Goal: Browse casually

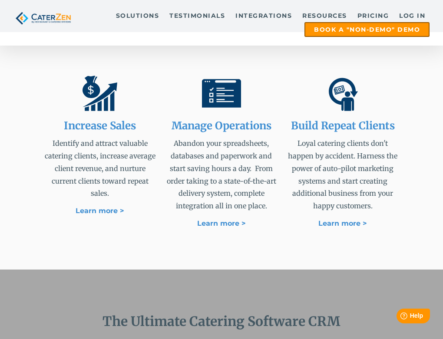
scroll to position [391, 0]
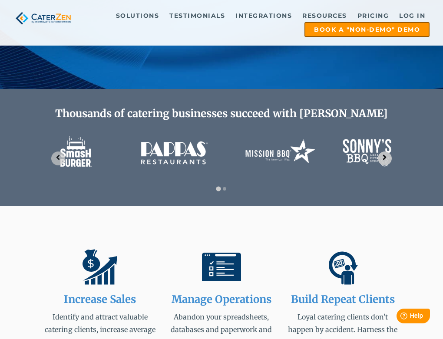
click at [383, 162] on icon "Next slide" at bounding box center [385, 157] width 8 height 8
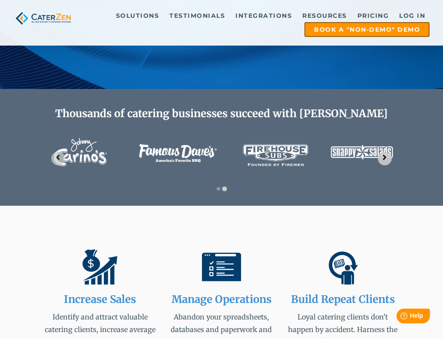
click at [385, 162] on icon "Go to first slide" at bounding box center [385, 157] width 8 height 8
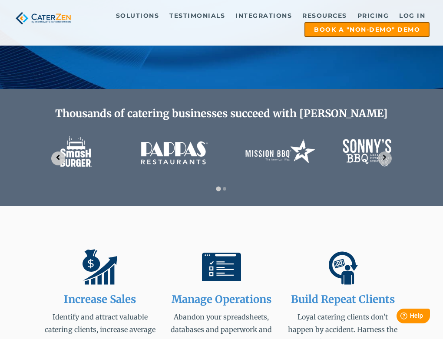
click at [59, 160] on icon "Go to last slide" at bounding box center [57, 157] width 3 height 5
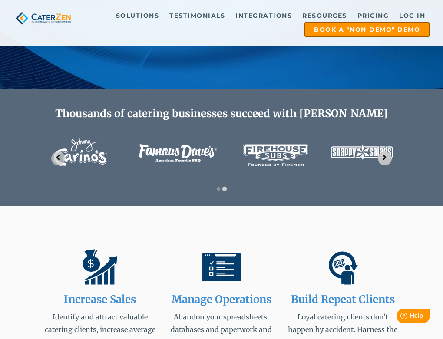
click at [385, 162] on icon "Go to first slide" at bounding box center [385, 157] width 8 height 8
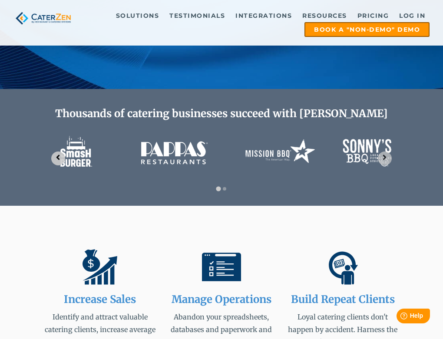
click at [60, 162] on icon "Go to last slide" at bounding box center [58, 157] width 8 height 8
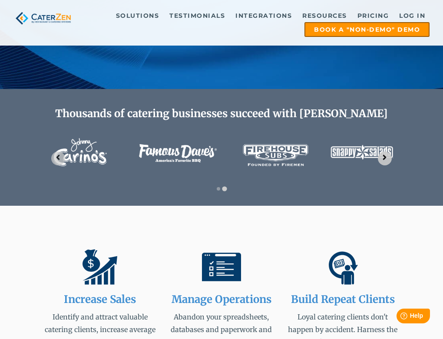
click at [381, 162] on icon "Go to first slide" at bounding box center [385, 157] width 8 height 8
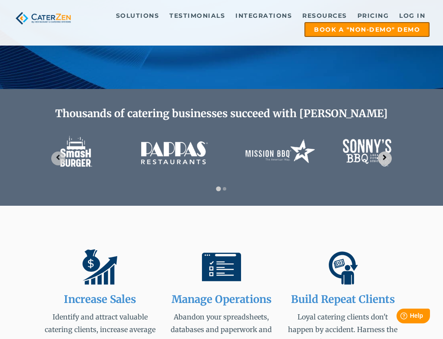
click at [385, 160] on icon "Next slide" at bounding box center [384, 157] width 3 height 5
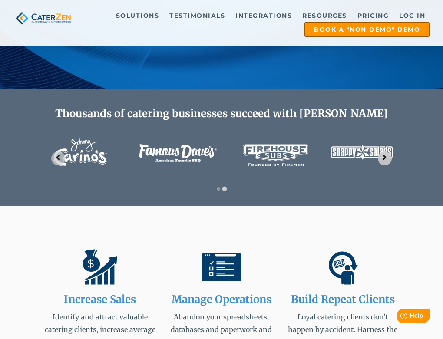
click at [385, 160] on icon "Go to first slide" at bounding box center [384, 157] width 3 height 5
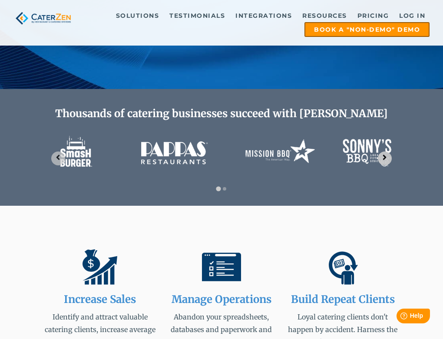
click at [385, 160] on icon "Next slide" at bounding box center [384, 157] width 3 height 5
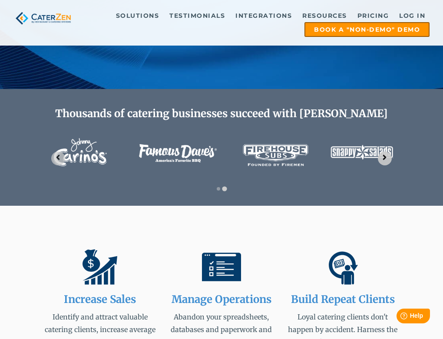
click at [385, 160] on icon "Go to first slide" at bounding box center [384, 157] width 3 height 5
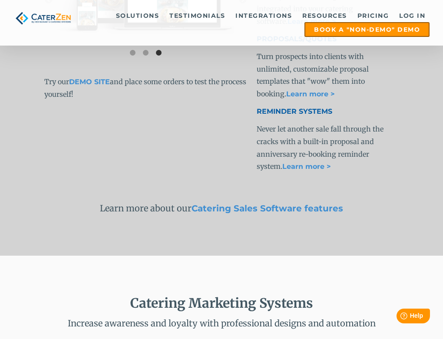
scroll to position [1912, 0]
